Goal: Transaction & Acquisition: Book appointment/travel/reservation

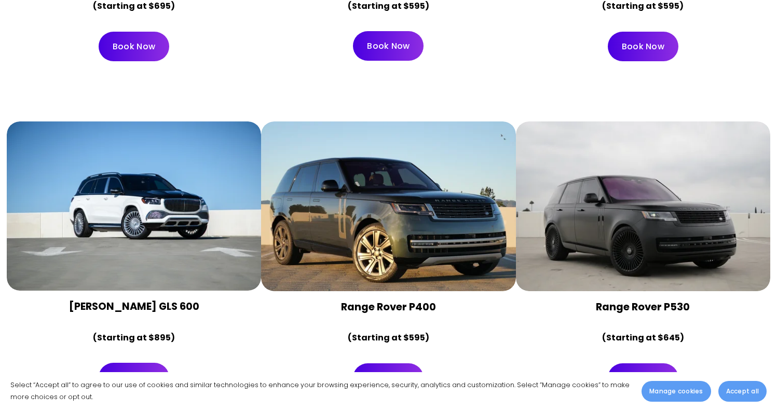
scroll to position [2964, 0]
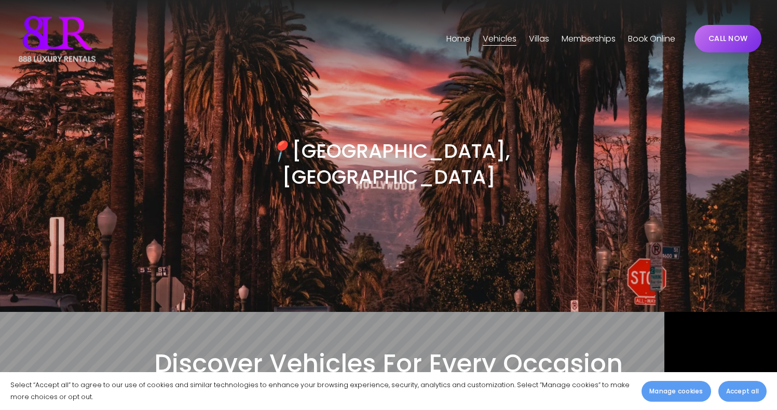
scroll to position [0, 0]
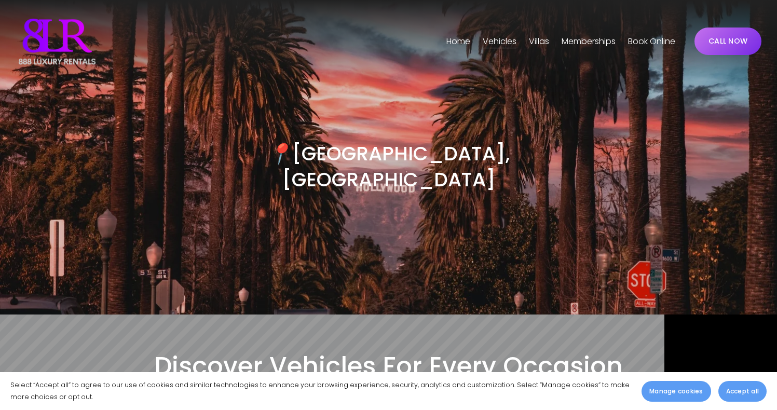
click at [455, 42] on link "Home" at bounding box center [458, 41] width 24 height 17
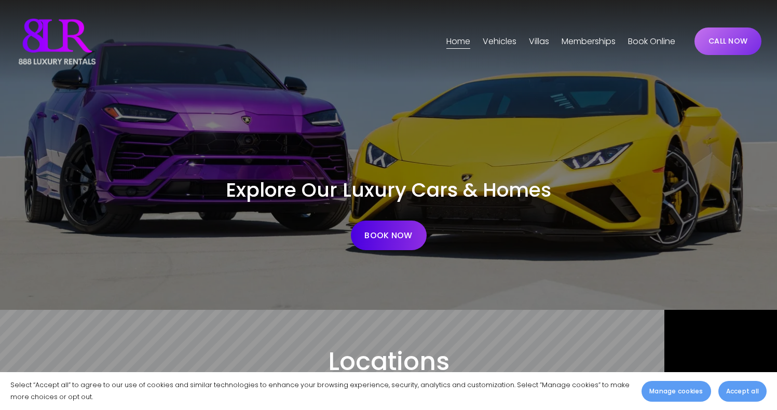
scroll to position [31, 0]
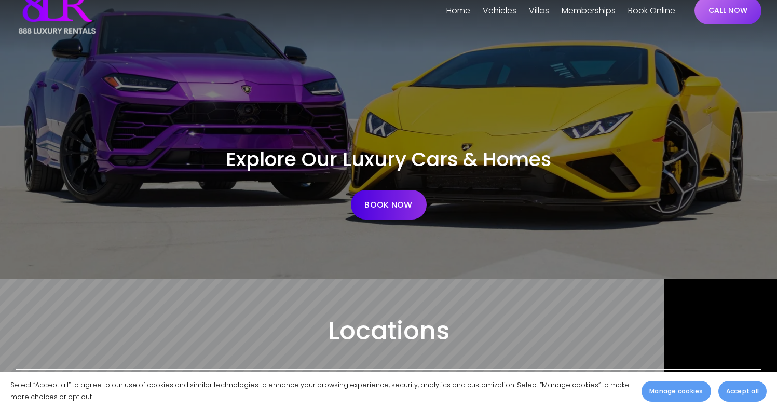
click at [351, 208] on link "BOOK NOW" at bounding box center [389, 205] width 76 height 30
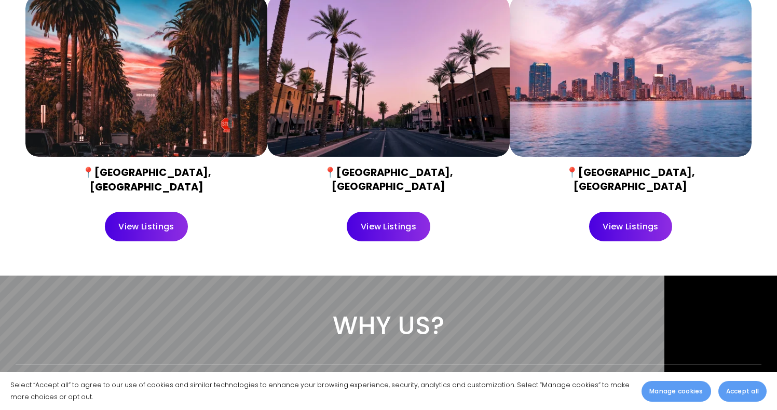
scroll to position [289, 0]
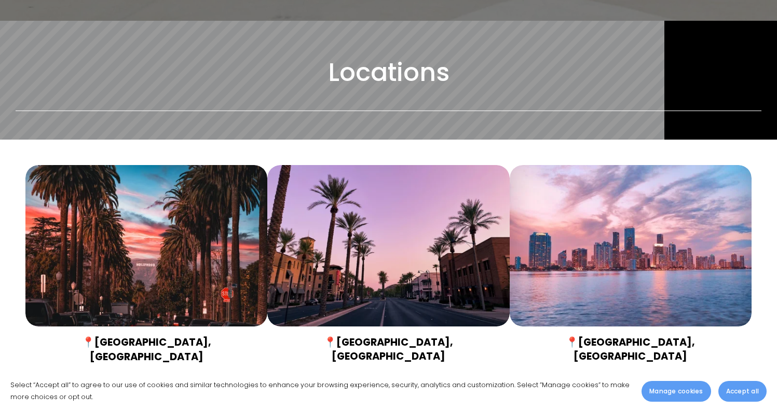
click at [148, 381] on link "View Listings" at bounding box center [147, 396] width 84 height 30
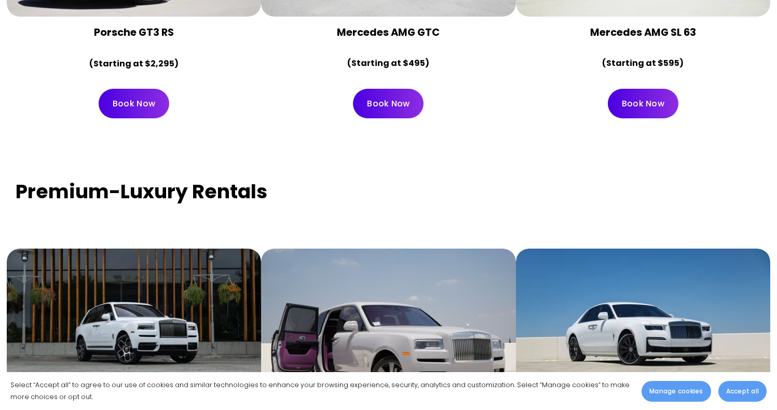
scroll to position [2039, 0]
